Goal: Task Accomplishment & Management: Use online tool/utility

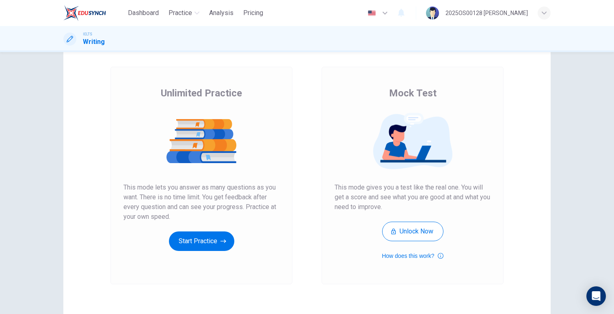
scroll to position [45, 0]
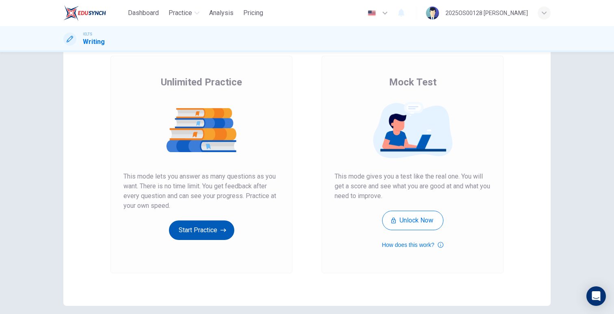
click at [200, 235] on button "Start Practice" at bounding box center [201, 229] width 65 height 19
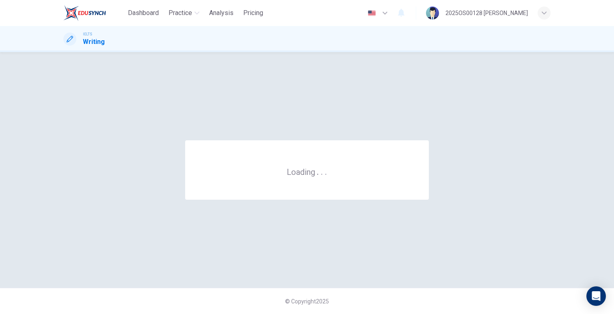
scroll to position [0, 0]
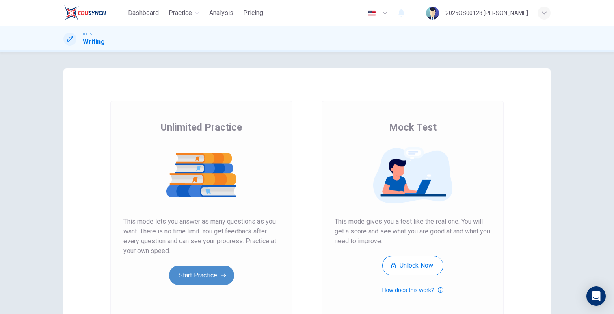
click at [200, 279] on button "Start Practice" at bounding box center [201, 274] width 65 height 19
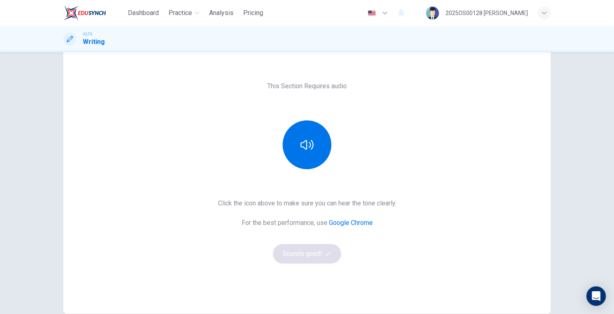
scroll to position [22, 0]
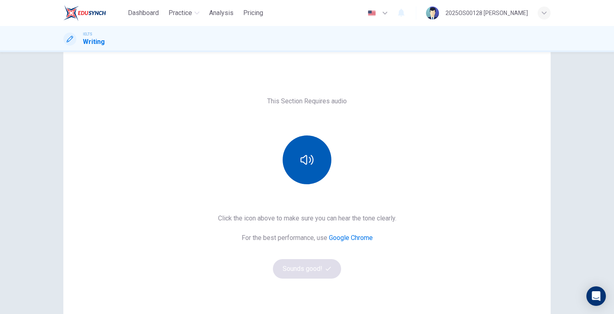
click at [302, 172] on button "button" at bounding box center [307, 159] width 49 height 49
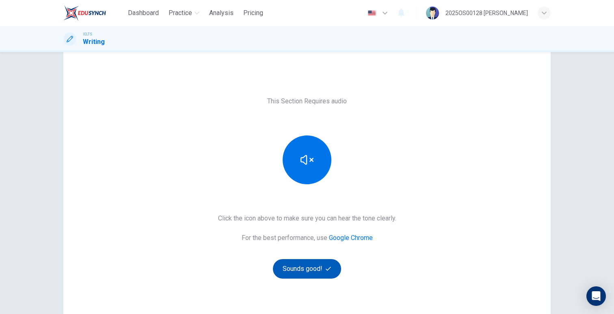
click at [312, 272] on button "Sounds good!" at bounding box center [307, 268] width 68 height 19
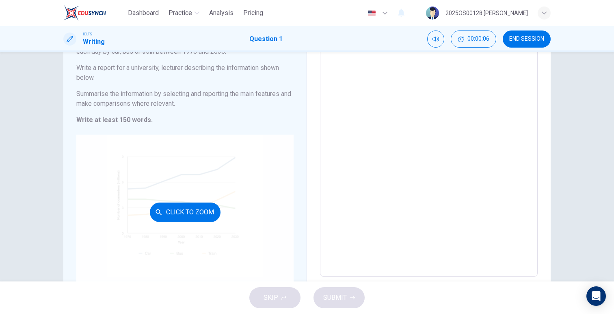
scroll to position [84, 0]
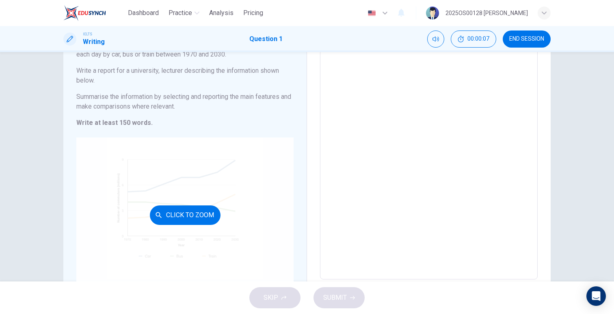
click at [194, 212] on button "Click to Zoom" at bounding box center [185, 214] width 71 height 19
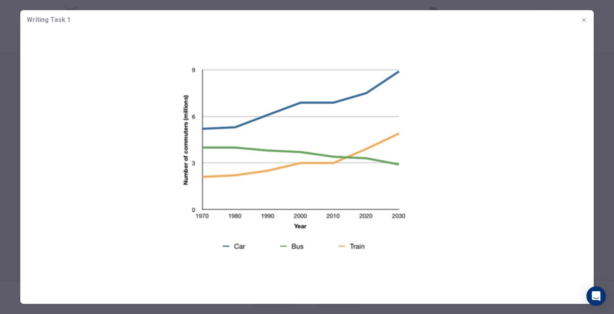
click at [583, 19] on icon "button" at bounding box center [584, 20] width 6 height 6
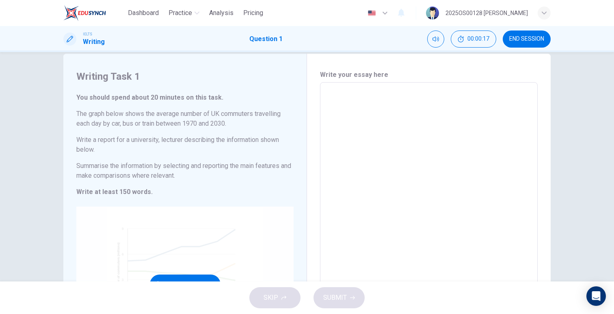
scroll to position [12, 0]
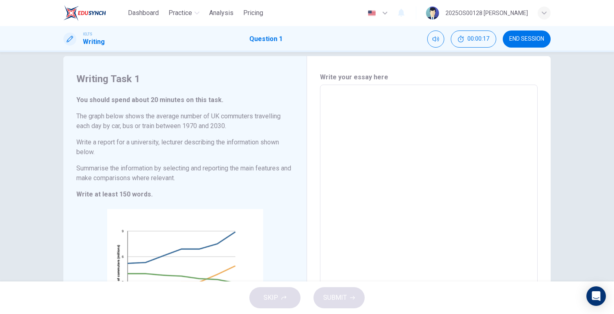
click at [346, 168] on textarea at bounding box center [429, 217] width 206 height 253
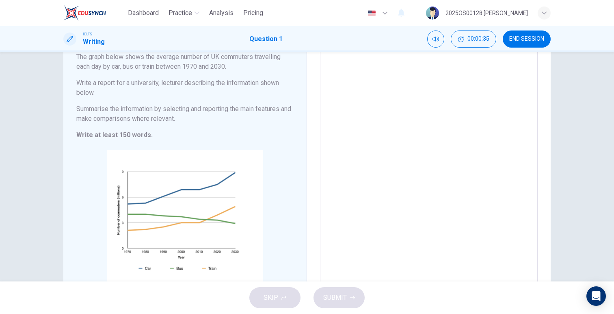
scroll to position [72, 0]
click at [517, 41] on span "END SESSION" at bounding box center [526, 39] width 35 height 6
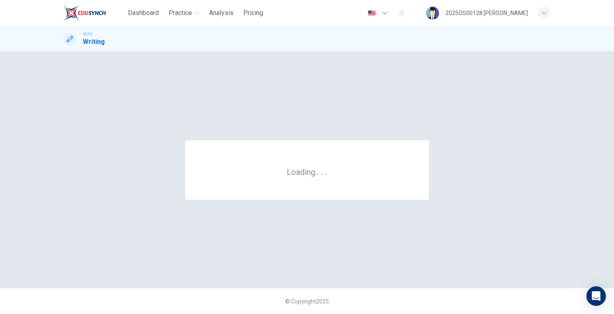
scroll to position [0, 0]
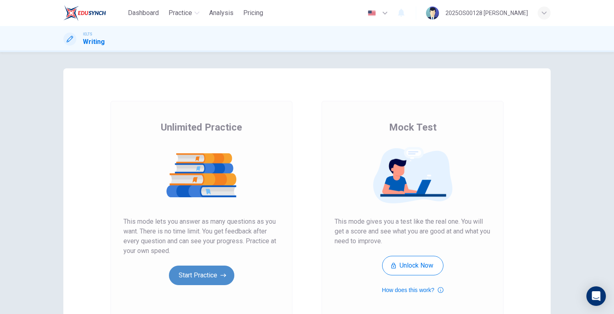
click at [217, 268] on button "Start Practice" at bounding box center [201, 274] width 65 height 19
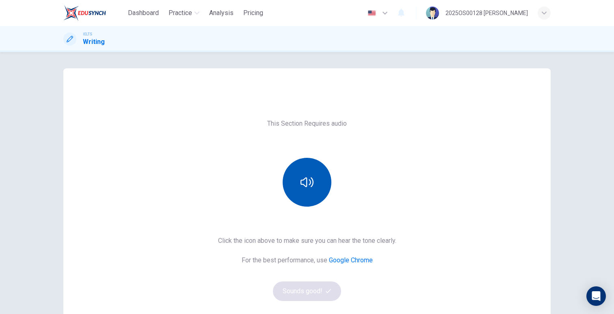
click at [301, 189] on button "button" at bounding box center [307, 182] width 49 height 49
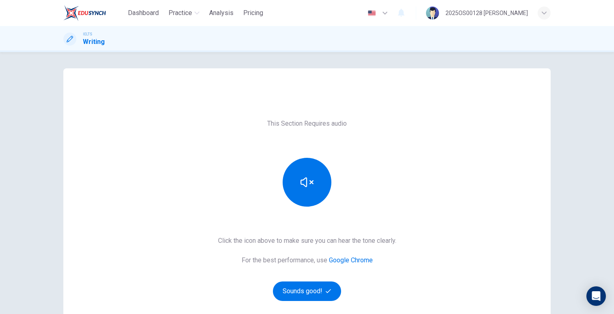
click at [299, 301] on div "This Section Requires audio Click the icon above to make sure you can hear the …" at bounding box center [306, 209] width 487 height 214
click at [299, 288] on button "Sounds good!" at bounding box center [307, 290] width 68 height 19
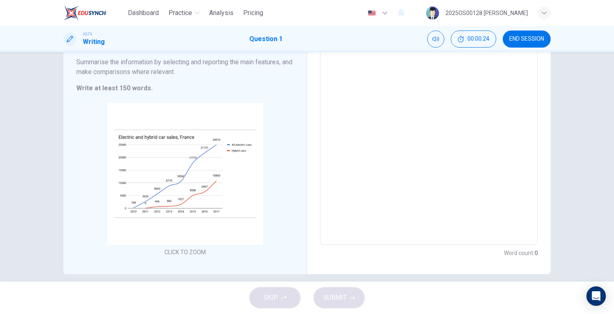
scroll to position [97, 0]
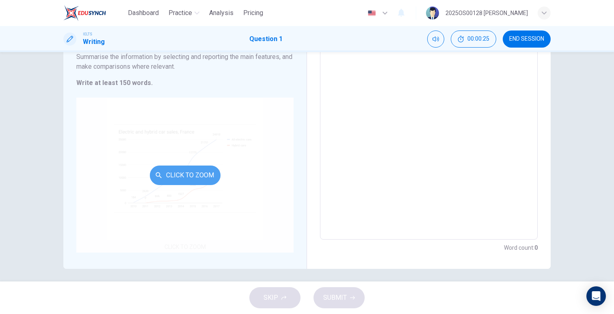
click at [185, 177] on button "Click to Zoom" at bounding box center [185, 174] width 71 height 19
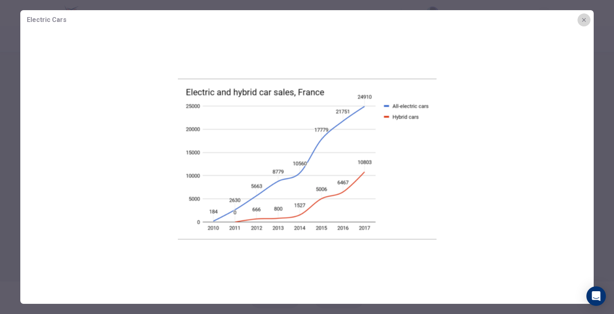
click at [585, 17] on icon "button" at bounding box center [584, 20] width 6 height 6
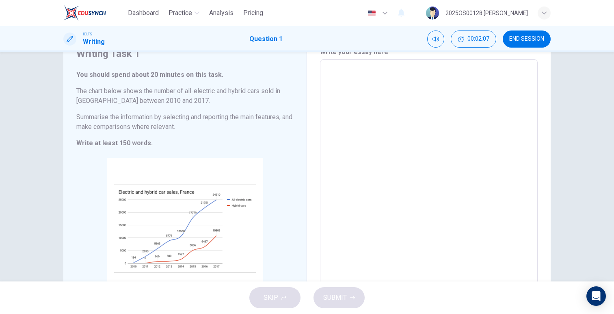
scroll to position [0, 0]
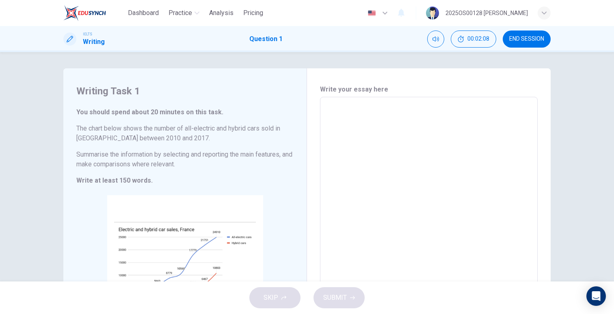
click at [401, 153] on textarea at bounding box center [429, 217] width 206 height 227
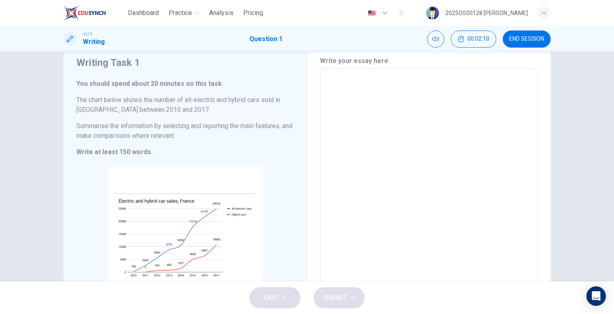
scroll to position [30, 0]
type textarea "H"
type textarea "x"
type textarea "Hi"
type textarea "x"
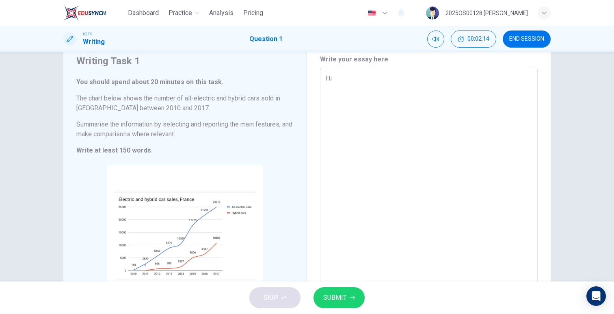
type textarea "Hi"
type textarea "x"
type textarea "Hi"
type textarea "x"
type textarea "H"
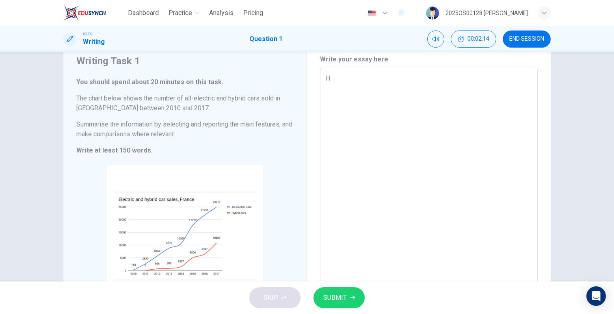
type textarea "x"
type textarea "T"
type textarea "x"
type textarea "Th"
type textarea "x"
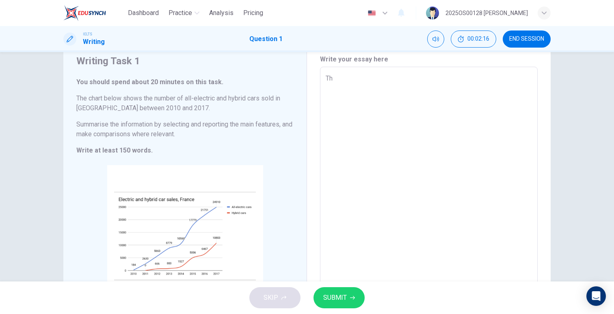
type textarea "The"
type textarea "x"
type textarea "The"
type textarea "x"
type textarea "The l"
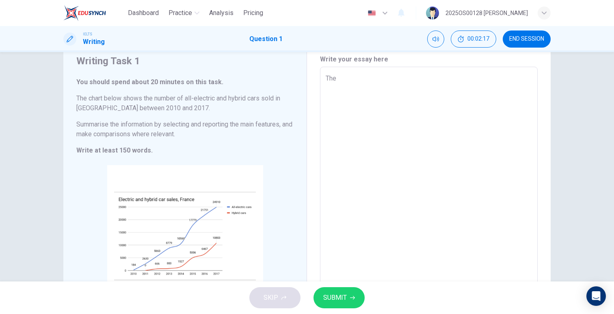
type textarea "x"
type textarea "The li"
type textarea "x"
type textarea "The lin"
type textarea "x"
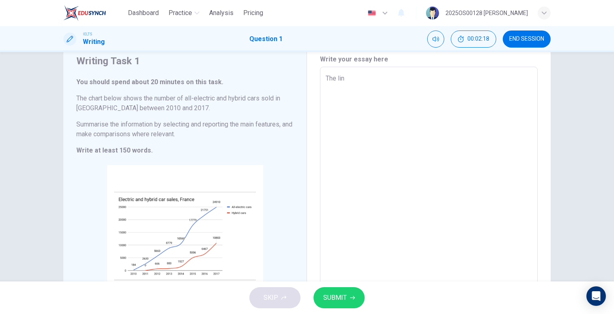
type textarea "The line"
type textarea "x"
type textarea "The line"
type textarea "x"
type textarea "The line g"
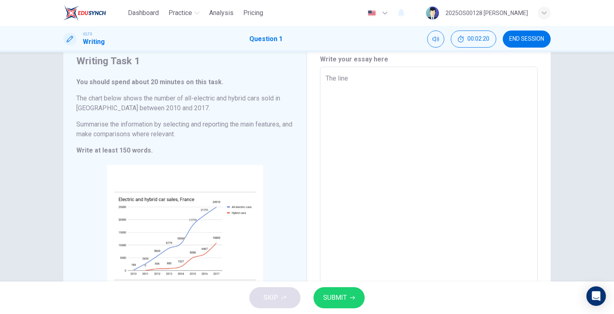
type textarea "x"
type textarea "The line gr"
type textarea "x"
type textarea "The line gra"
type textarea "x"
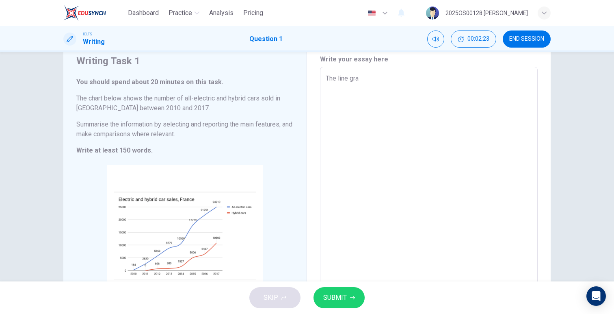
type textarea "The line grap"
type textarea "x"
type textarea "The line graph"
type textarea "x"
type textarea "The line graph"
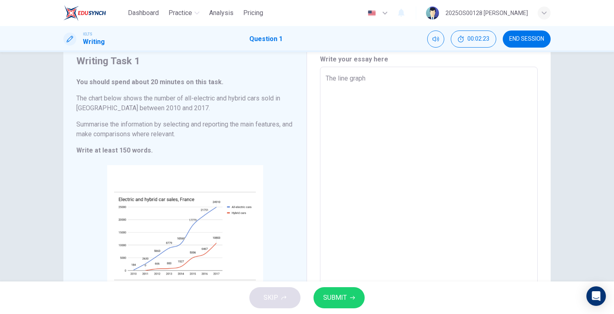
type textarea "x"
type textarea "The line graph b"
type textarea "x"
type textarea "The line graph be"
type textarea "x"
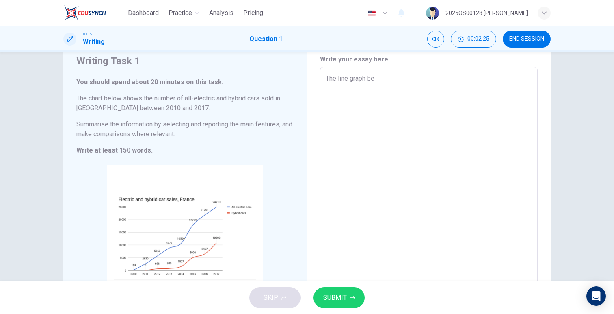
type textarea "The line graph bel"
type textarea "x"
type textarea "The line graph belo"
type textarea "x"
type textarea "The line graph below"
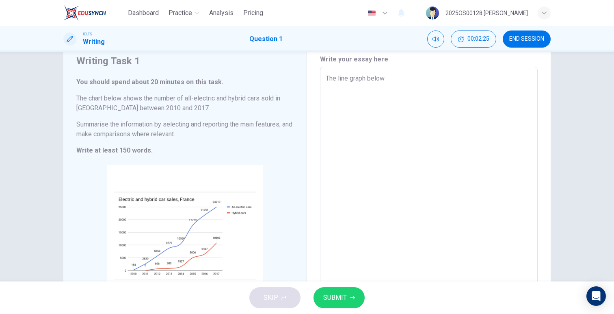
type textarea "x"
type textarea "The line graph below"
type textarea "x"
type textarea "The line graph below l"
type textarea "x"
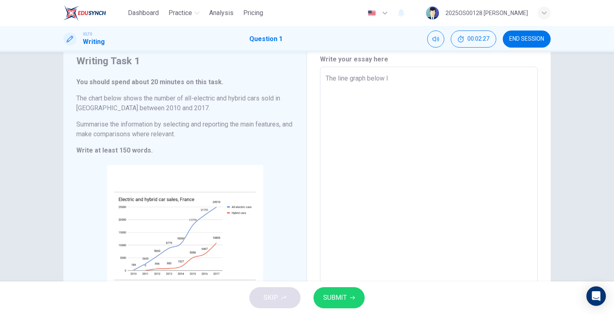
type textarea "The line graph below"
type textarea "x"
type textarea "The line graph below i"
type textarea "x"
type textarea "The line graph below il"
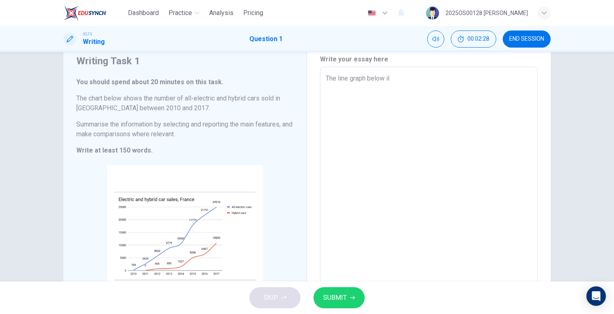
type textarea "x"
type textarea "The line graph below ill"
type textarea "x"
type textarea "The line graph below illu"
type textarea "x"
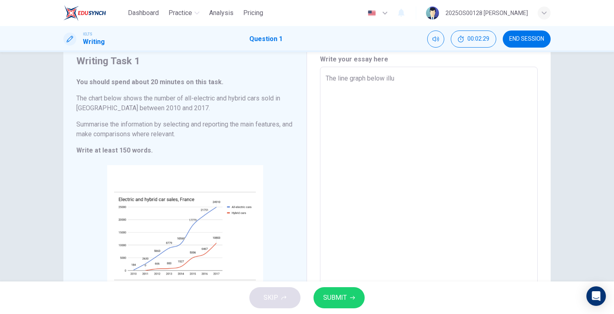
type textarea "The line graph below illus"
type textarea "x"
type textarea "The line graph below illust"
type textarea "x"
type textarea "The line graph below illustr"
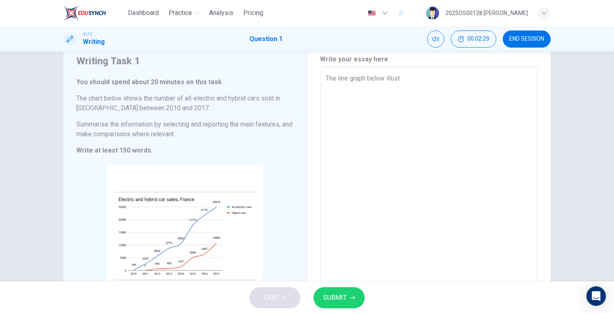
type textarea "x"
type textarea "The line graph below illustra"
type textarea "x"
type textarea "The line graph below illustrat"
type textarea "x"
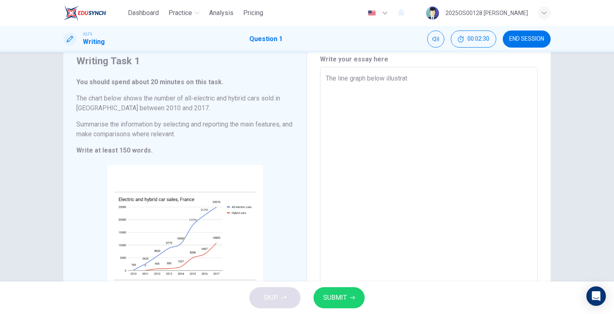
type textarea "The line graph below illustrate"
type textarea "x"
type textarea "The line graph below illustrates"
type textarea "x"
type textarea "The line graph below illustrates"
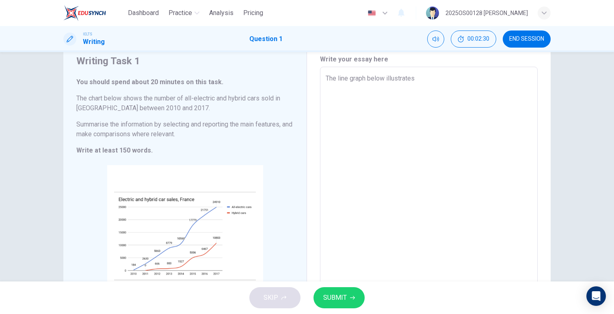
type textarea "x"
type textarea "The line graph below illustrates t"
type textarea "x"
type textarea "The line graph below illustrates th"
type textarea "x"
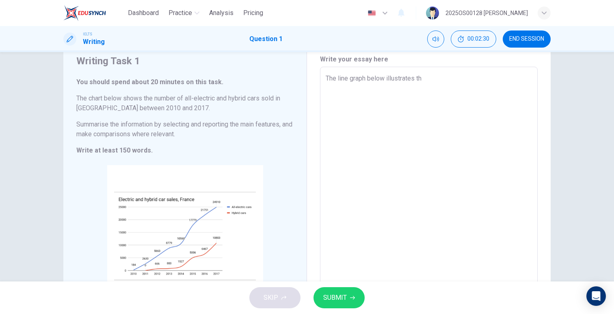
type textarea "The line graph below illustrates tha"
type textarea "x"
type textarea "The line graph below illustrates that"
type textarea "x"
type textarea "The line graph below illustrates that"
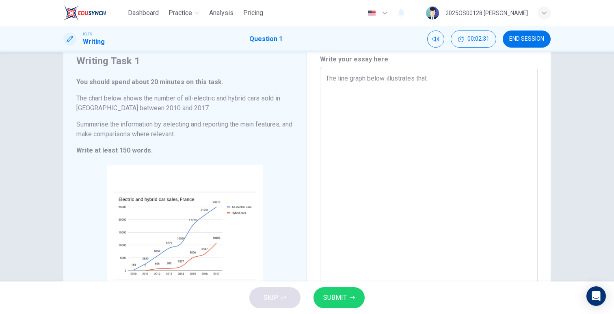
type textarea "x"
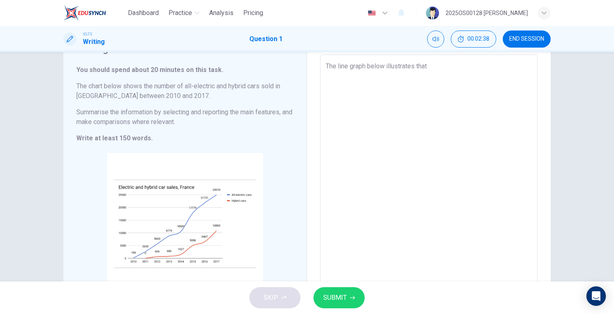
scroll to position [46, 0]
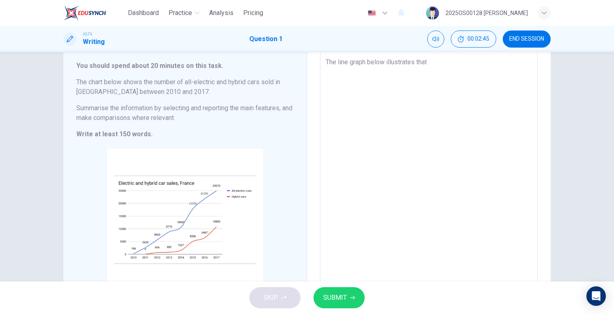
type textarea "The line graph below illustrates that t"
type textarea "x"
type textarea "The line graph below illustrates that th"
type textarea "x"
type textarea "The line graph below illustrates that the"
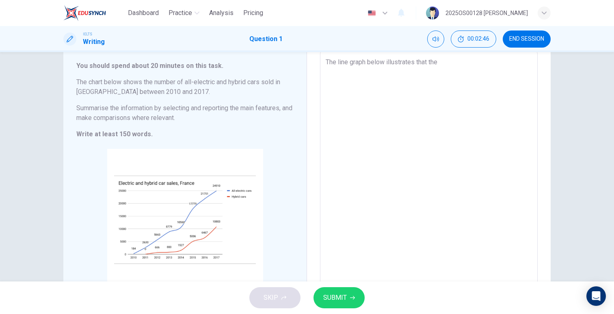
type textarea "x"
type textarea "The line graph below illustrates that the"
type textarea "x"
type textarea "The line graph below illustrates that the e"
type textarea "x"
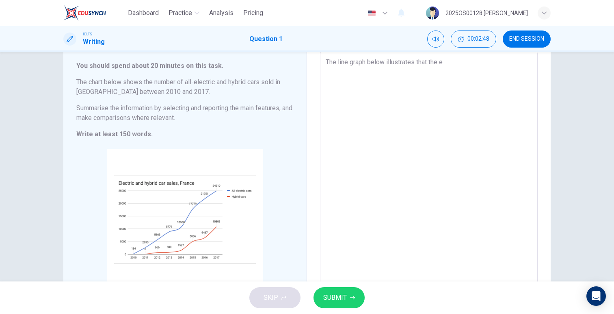
type textarea "The line graph below illustrates that the"
type textarea "x"
type textarea "The line graph below illustrates that the"
type textarea "x"
type textarea "The line graph below illustrates that th"
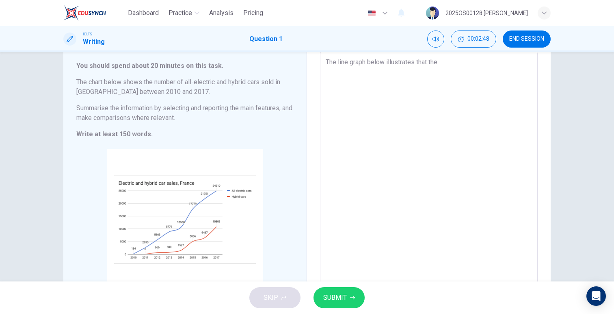
type textarea "x"
type textarea "The line graph below illustrates that t"
type textarea "x"
type textarea "The line graph below illustrates that"
type textarea "x"
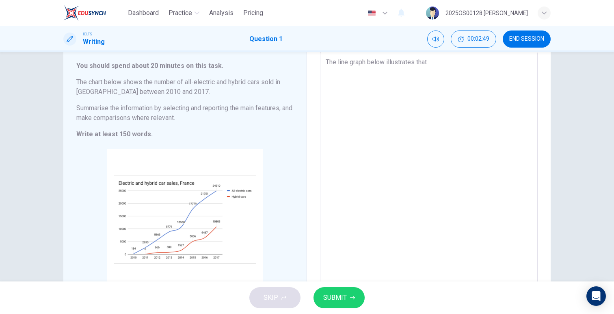
type textarea "The line graph below illustrates that s"
type textarea "x"
type textarea "The line graph below illustrates that sh"
type textarea "x"
type textarea "The line graph below illustrates that sht"
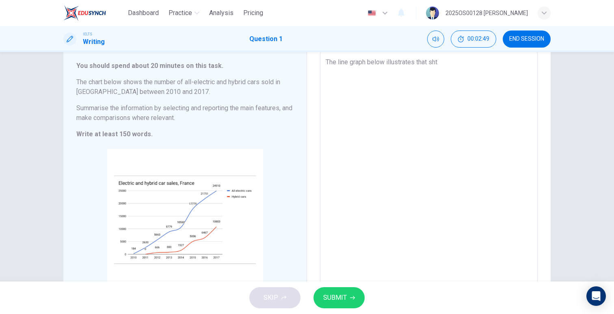
type textarea "x"
type textarea "The line graph below illustrates that shte"
type textarea "x"
type textarea "The line graph below illustrates that shte"
type textarea "x"
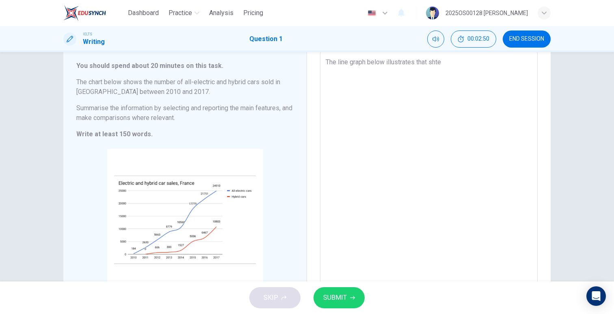
type textarea "The line graph below illustrates that shte"
type textarea "x"
type textarea "The line graph below illustrates that sht"
type textarea "x"
type textarea "The line graph below illustrates that sh"
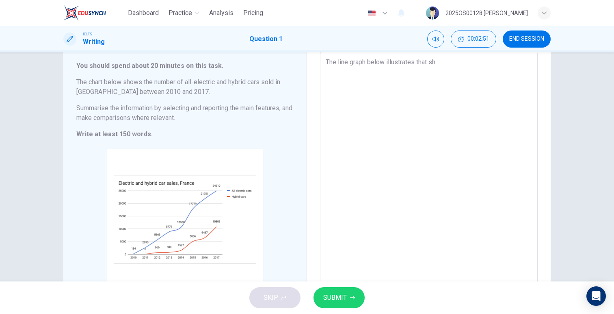
type textarea "x"
type textarea "The line graph below illustrates that s"
type textarea "x"
type textarea "The line graph below illustrates that"
type textarea "x"
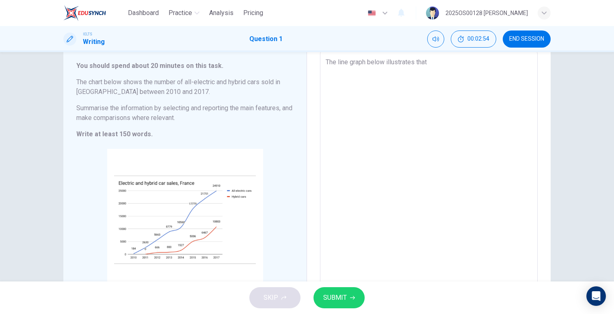
type textarea "The line graph below illustrates that t"
type textarea "x"
type textarea "The line graph below illustrates that th"
type textarea "x"
type textarea "The line graph below illustrates that the"
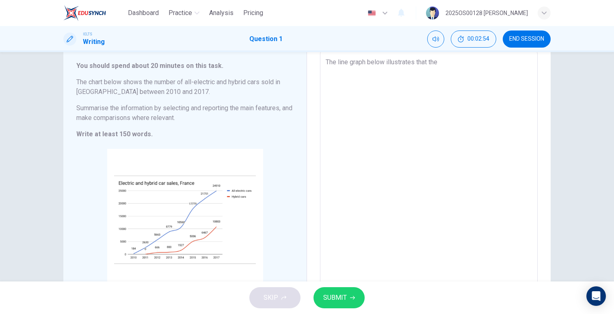
type textarea "x"
type textarea "The line graph below illustrates that the"
type textarea "x"
type textarea "The line graph below illustrates that the w"
type textarea "x"
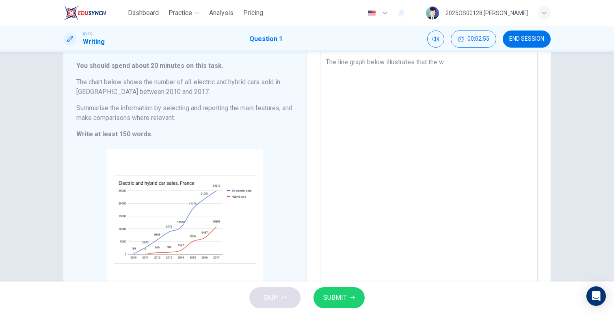
type textarea "The line graph below illustrates that the wo"
type textarea "x"
type textarea "The line graph below illustrates that the w"
type textarea "x"
type textarea "The line graph below illustrates that the"
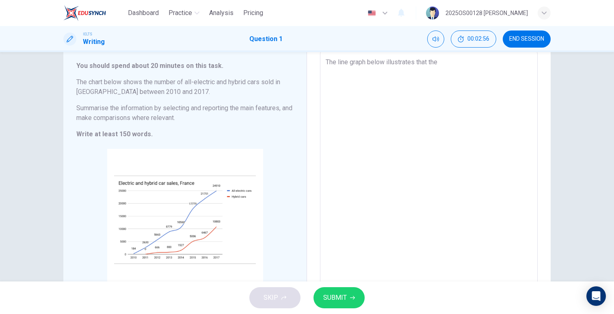
type textarea "x"
type textarea "The line graph below illustrates that the t"
type textarea "x"
type textarea "The line graph below illustrates that the to"
type textarea "x"
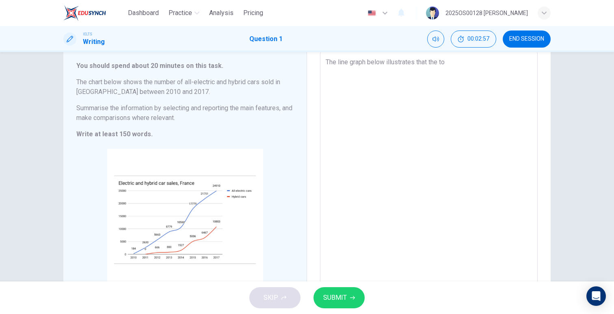
type textarea "The line graph below illustrates that the tot"
type textarea "x"
type textarea "The line graph below illustrates that the tota"
type textarea "x"
type textarea "The line graph below illustrates that the total"
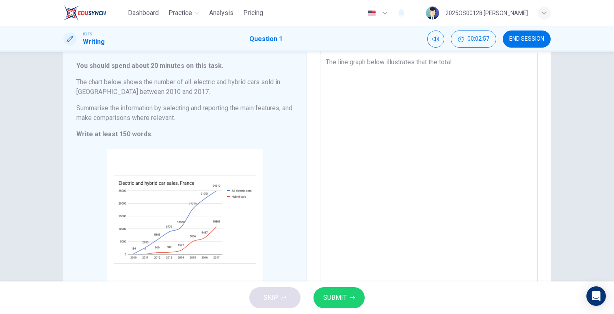
type textarea "x"
type textarea "The line graph below illustrates that the total"
type textarea "x"
type textarea "The line graph below illustrates that the total s"
type textarea "x"
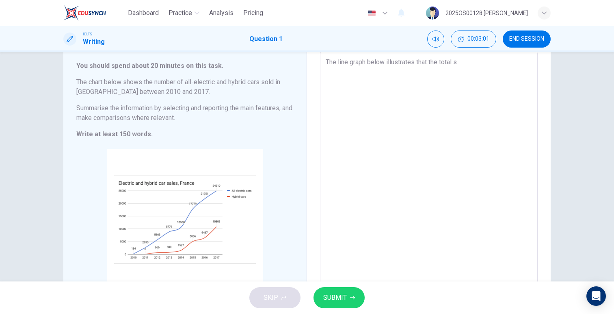
type textarea "The line graph below illustrates that the total sa"
type textarea "x"
type textarea "The line graph below illustrates that the total [PERSON_NAME]"
type textarea "x"
type textarea "The line graph below illustrates that the total sale"
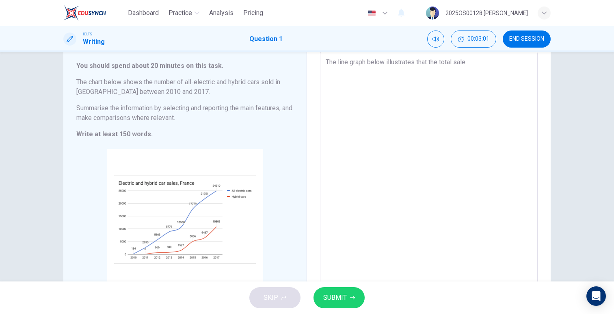
type textarea "x"
type textarea "The line graph below illustrates that the total sales"
type textarea "x"
type textarea "The line graph below illustrates that the total sales"
type textarea "x"
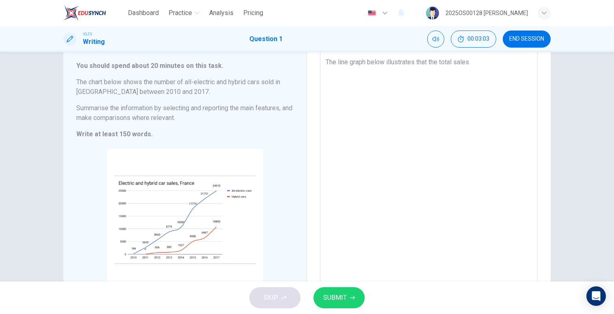
type textarea "The line graph below illustrates that the total sales n"
type textarea "x"
type textarea "The line graph below illustrates that the total sales"
type textarea "x"
type textarea "The line graph below illustrates that the total sales n"
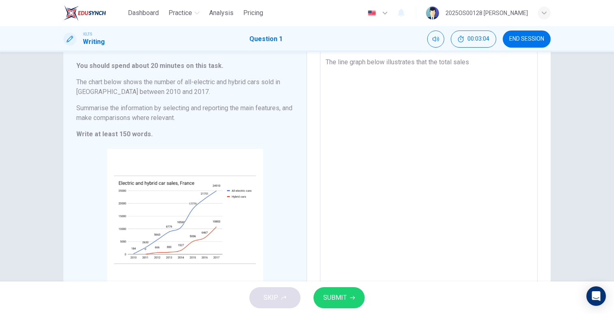
type textarea "x"
type textarea "The line graph below illustrates that the total sales"
type textarea "x"
type textarea "The line graph below illustrates that the total sales"
type textarea "x"
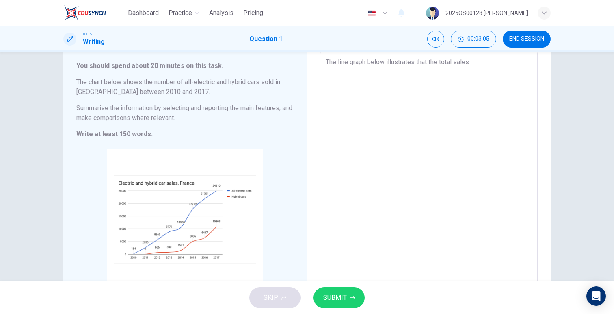
type textarea "The line graph below illustrates that the total sale"
type textarea "x"
type textarea "The line graph below illustrates that the total sales"
type textarea "x"
type textarea "The line graph below illustrates that the total sales"
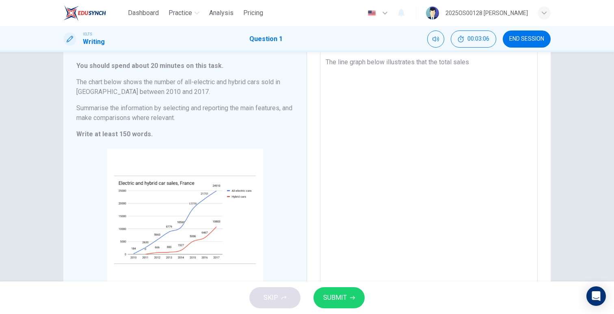
type textarea "x"
type textarea "The line graph below illustrates that the total sales n"
type textarea "x"
type textarea "The line graph below illustrates that the total sales nu"
type textarea "x"
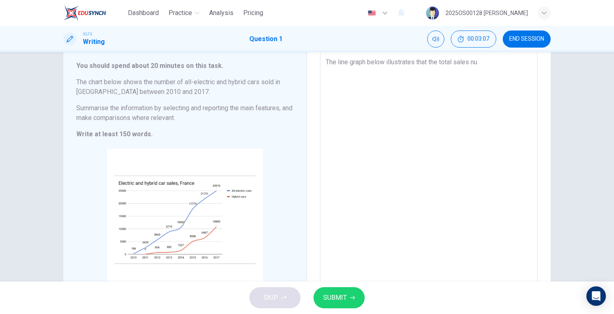
type textarea "The line graph below illustrates that the total sales num"
type textarea "x"
type textarea "The line graph below illustrates that the total sales numb"
type textarea "x"
type textarea "The line graph below illustrates that the total sales numbe"
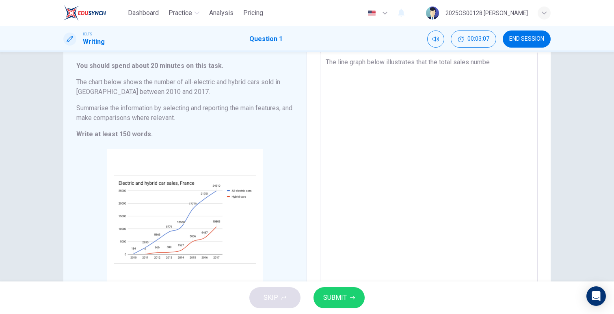
type textarea "x"
type textarea "The line graph below illustrates that the total sales number"
type textarea "x"
type textarea "The line graph below illustrates that the total sales number"
type textarea "x"
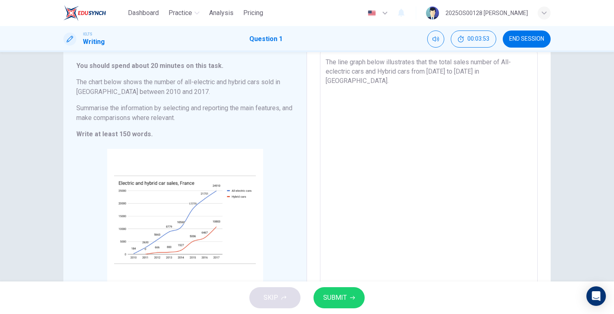
click at [327, 60] on textarea "The line graph below illustrates that the total sales number of All-eclectric c…" at bounding box center [429, 170] width 206 height 227
click at [326, 62] on textarea "The line graph below illustrates that the total sales number of All-eclectric c…" at bounding box center [429, 170] width 206 height 227
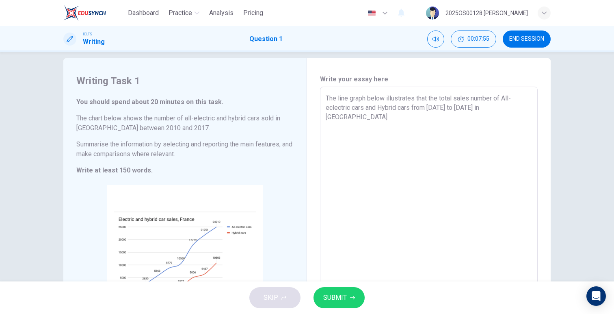
scroll to position [12, 0]
click at [507, 106] on textarea "The line graph below illustrates that the total sales number of All-eclectric c…" at bounding box center [429, 205] width 206 height 227
drag, startPoint x: 384, startPoint y: 236, endPoint x: 320, endPoint y: 236, distance: 64.2
click at [320, 236] on div "Write your essay here The line graph below illustrates that the total sales num…" at bounding box center [429, 205] width 244 height 298
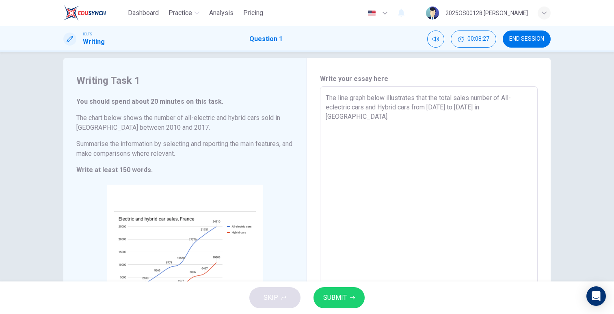
click at [520, 108] on textarea "The line graph below illustrates that the total sales number of All-eclectric c…" at bounding box center [429, 206] width 206 height 227
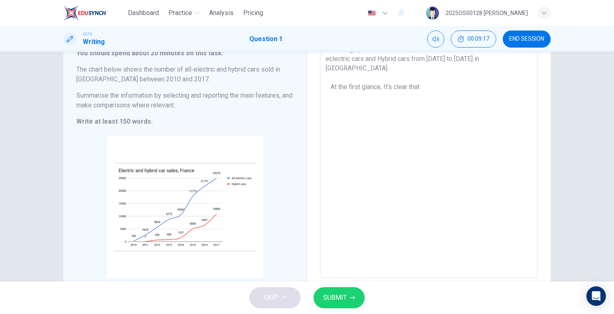
scroll to position [57, 0]
click at [471, 78] on textarea "The line graph below illustrates that the total sales number of All-eclectric c…" at bounding box center [429, 159] width 206 height 227
click at [380, 87] on textarea "The line graph below illustrates that the total sales number of All-eclectric c…" at bounding box center [429, 159] width 206 height 227
click at [331, 90] on textarea "The line graph below illustrates that the total sales number of All-eclectric c…" at bounding box center [429, 159] width 206 height 227
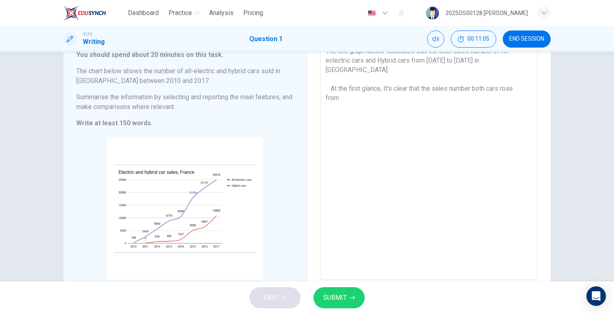
click at [372, 91] on textarea "The line graph below illustrates that the total sales number of All-eclectric c…" at bounding box center [429, 159] width 206 height 227
drag, startPoint x: 426, startPoint y: 59, endPoint x: 465, endPoint y: 59, distance: 39.4
click at [465, 59] on textarea "The line graph below illustrates that the total sales number of All-eclectric c…" at bounding box center [429, 159] width 206 height 227
click at [393, 91] on textarea "The line graph below illustrates that the total sales number of All-eclectric c…" at bounding box center [429, 159] width 206 height 227
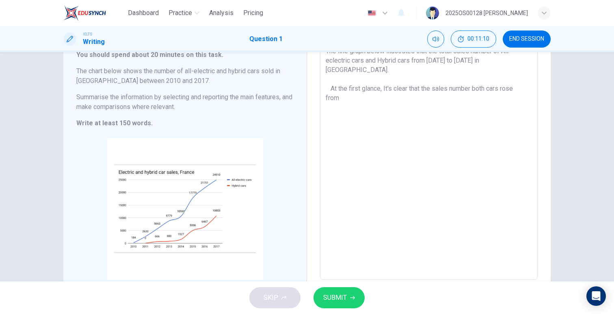
paste textarea "f"
click at [506, 89] on textarea "The line graph below illustrates that the total sales number of All-eclectric c…" at bounding box center [429, 159] width 206 height 227
click at [434, 102] on textarea "The line graph below illustrates that the total sales number of All-eclectric c…" at bounding box center [429, 159] width 206 height 227
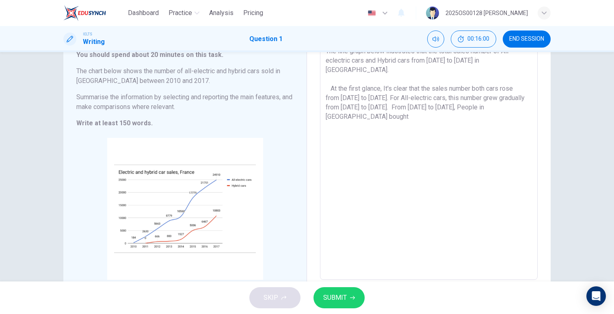
click at [517, 77] on textarea "The line graph below illustrates that the total sales number of All-eclectric c…" at bounding box center [429, 159] width 206 height 227
click at [538, 102] on div "Write your essay here The line graph below illustrates that the total sales num…" at bounding box center [429, 160] width 244 height 298
click at [527, 80] on textarea "The line graph below illustrates that the total sales number of All-eclectric c…" at bounding box center [429, 159] width 206 height 227
click at [519, 100] on textarea "The line graph below illustrates that the total sales number of All-eclectric c…" at bounding box center [429, 159] width 206 height 227
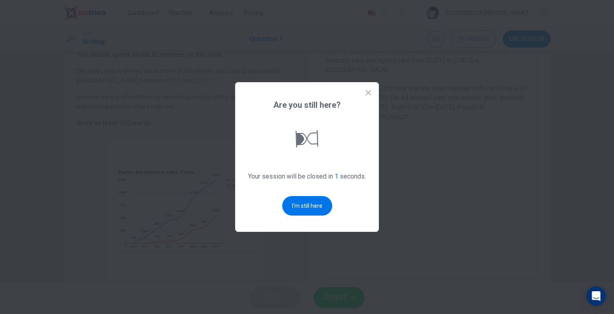
scroll to position [0, 0]
